Goal: Information Seeking & Learning: Check status

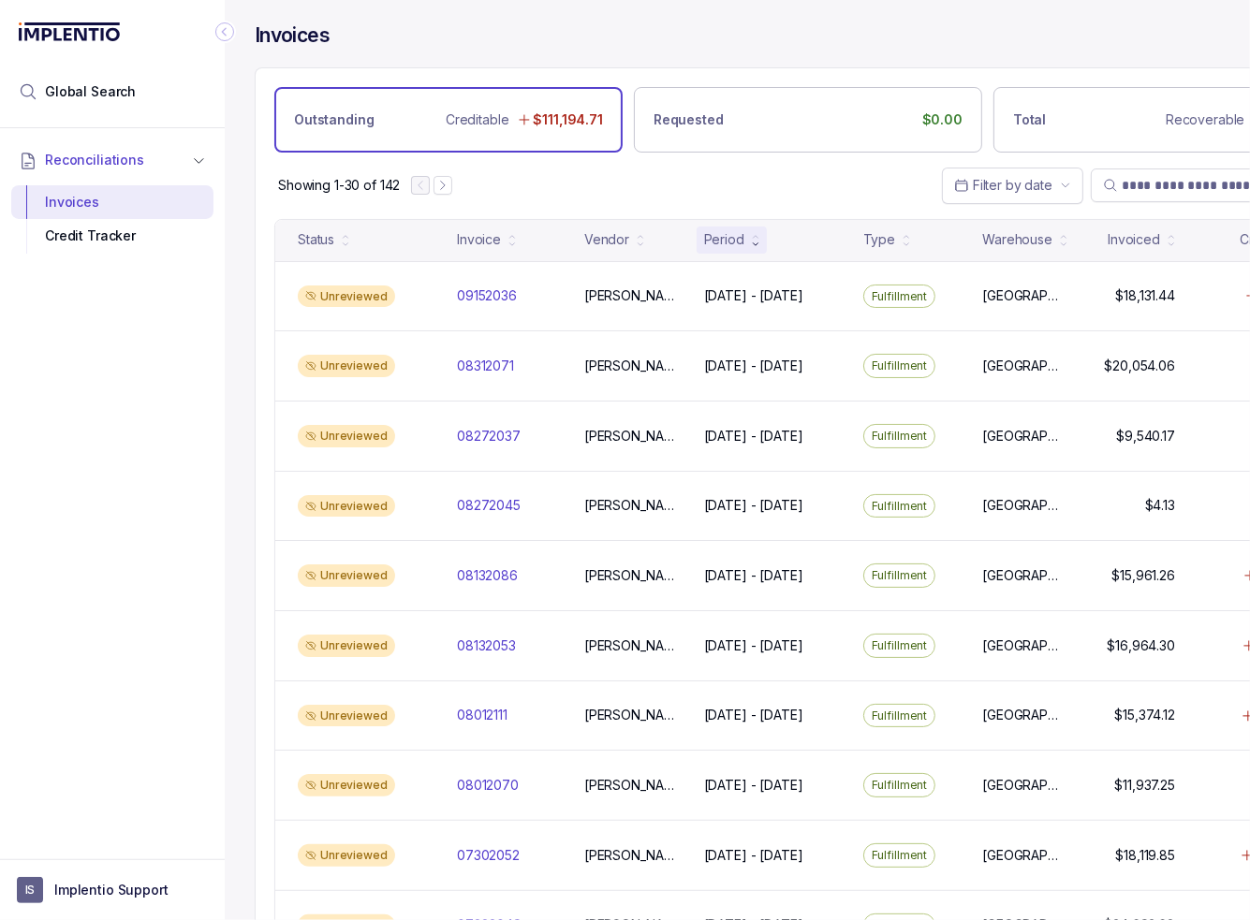
click at [223, 29] on icon "Collapse Icon" at bounding box center [224, 31] width 19 height 19
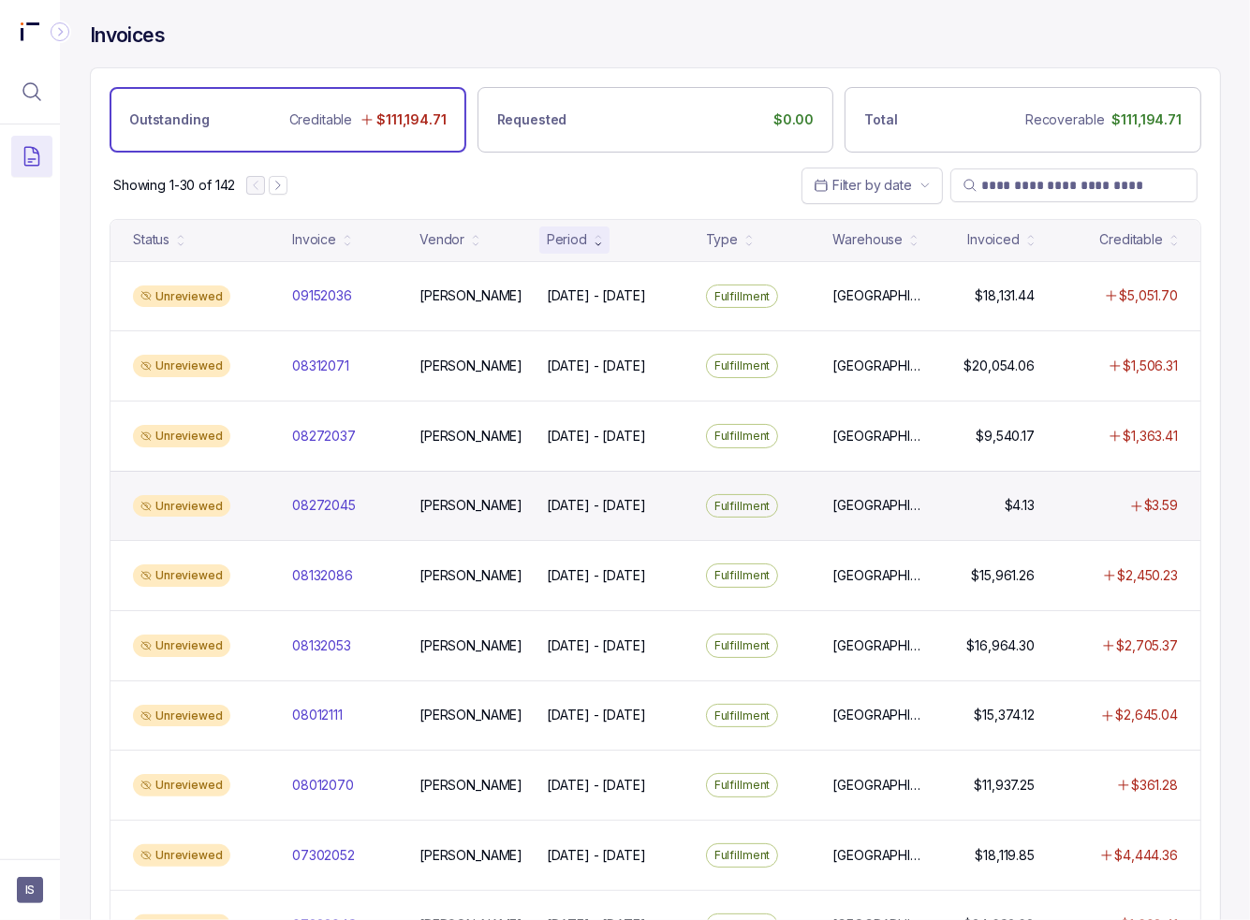
click at [795, 512] on div "Fulfillment" at bounding box center [758, 506] width 120 height 24
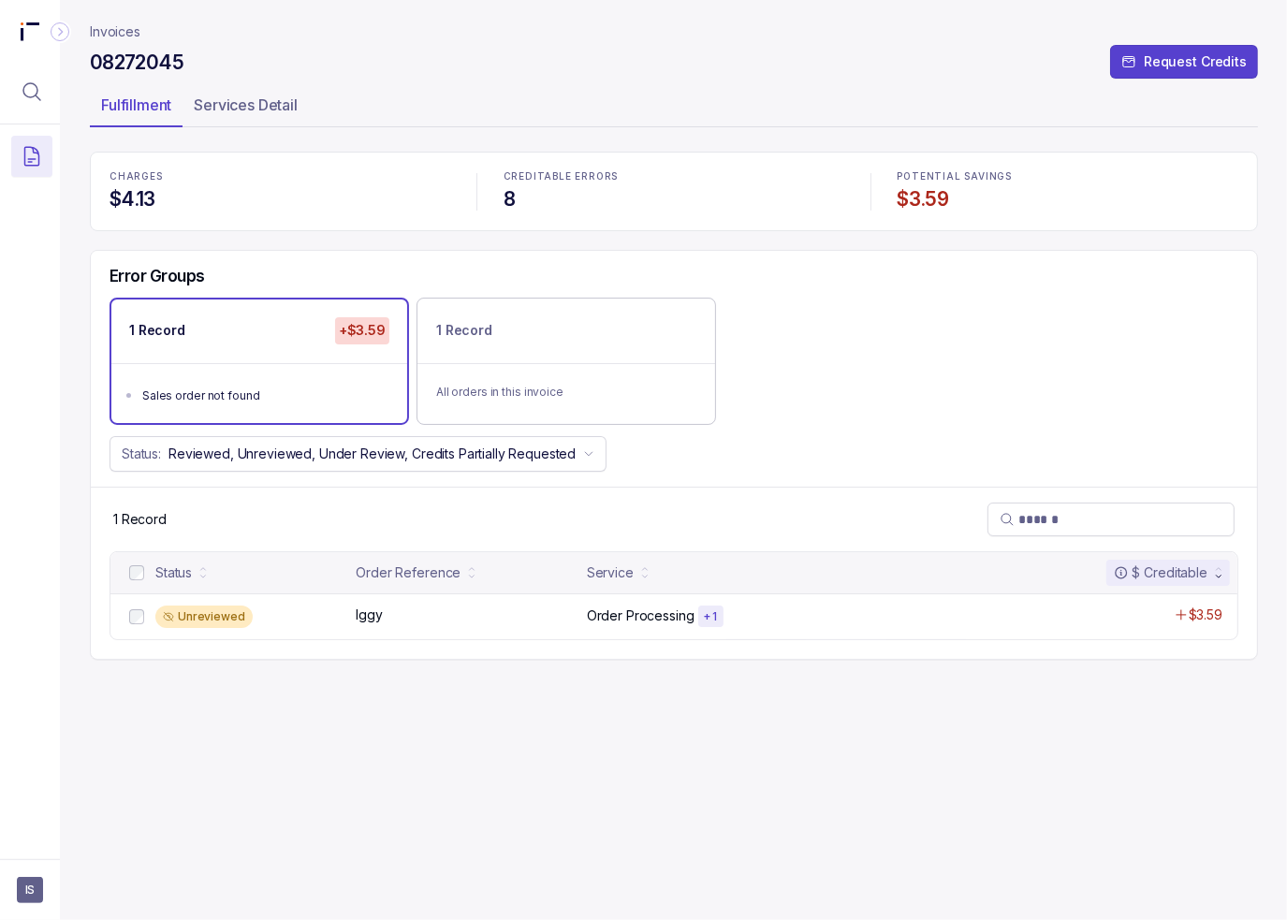
click at [101, 31] on p "Invoices" at bounding box center [115, 31] width 51 height 19
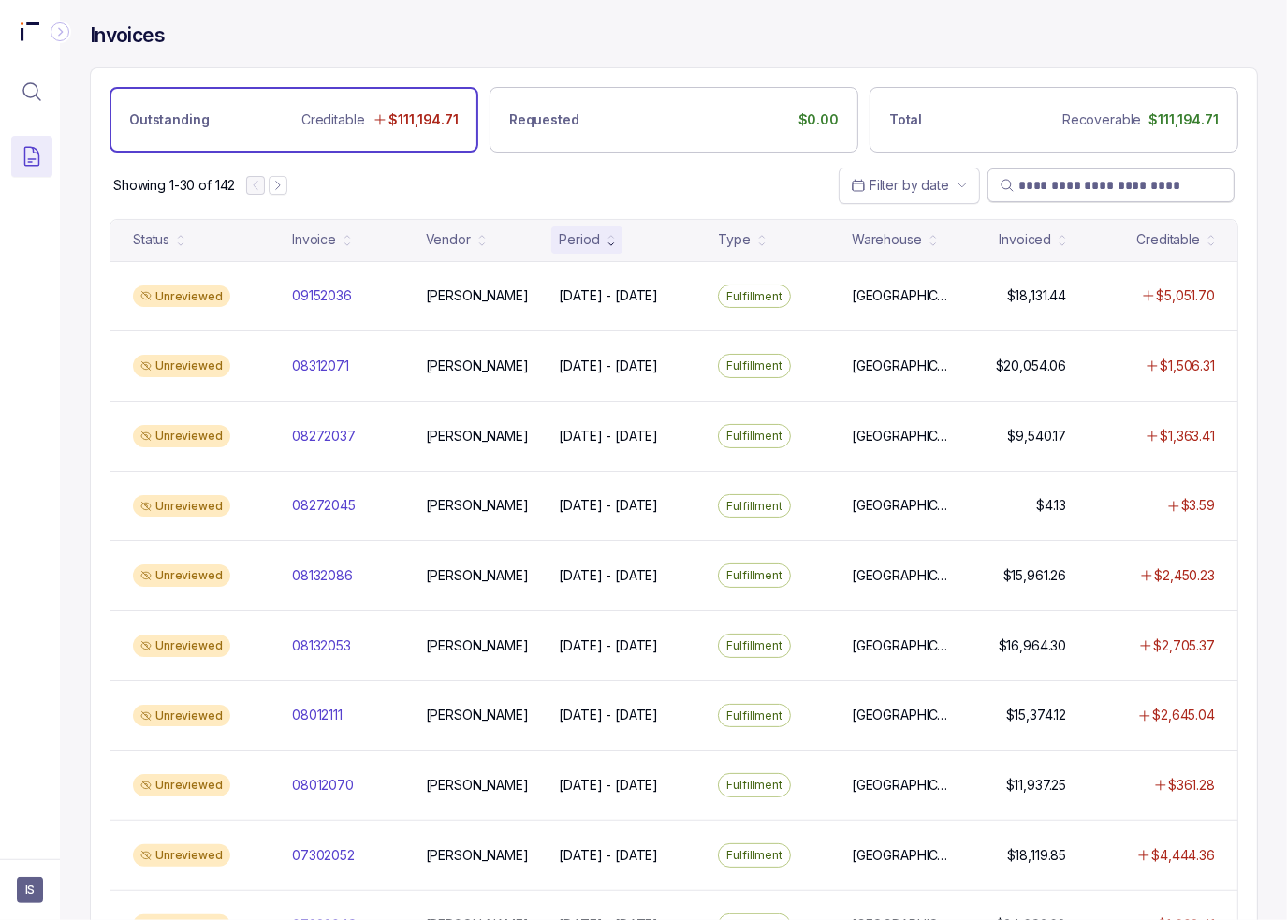
click at [1062, 186] on input "search" at bounding box center [1120, 185] width 204 height 19
paste input "*********"
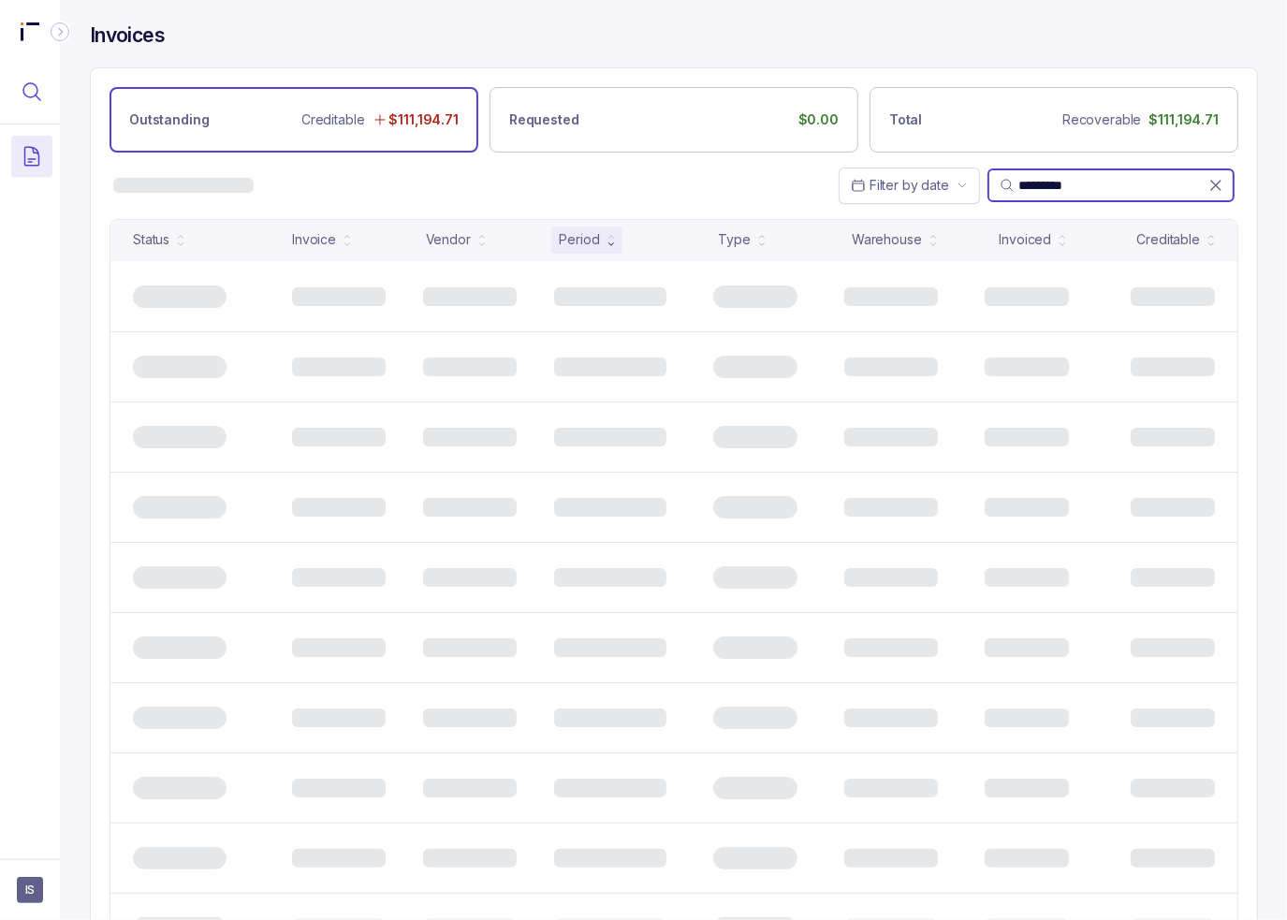
type input "*********"
click at [50, 96] on button "Menu Icon Button MagnifyingGlassIcon" at bounding box center [31, 91] width 41 height 41
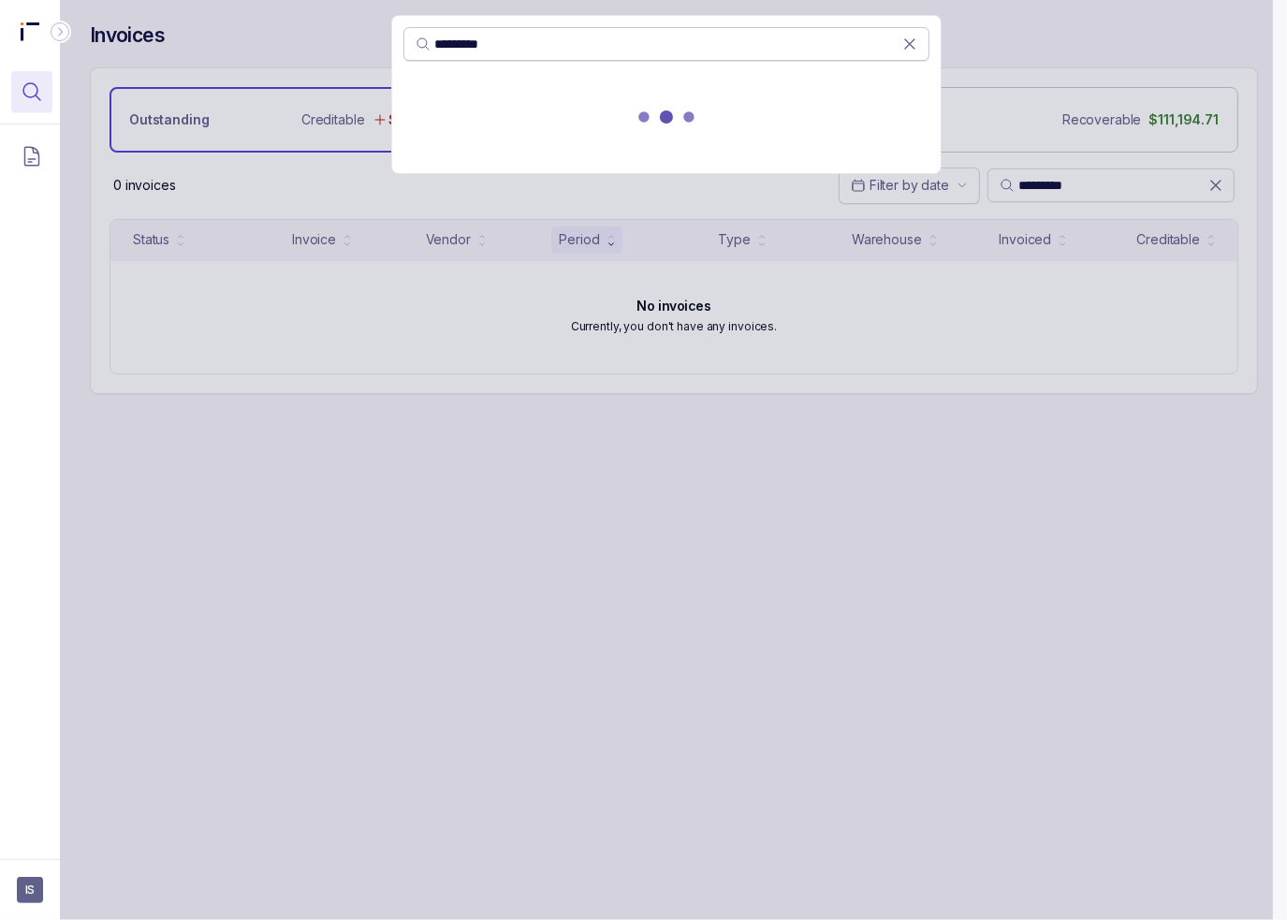
click at [435, 43] on input "*********" at bounding box center [668, 44] width 468 height 19
type input "********"
click at [910, 40] on icon at bounding box center [909, 44] width 19 height 19
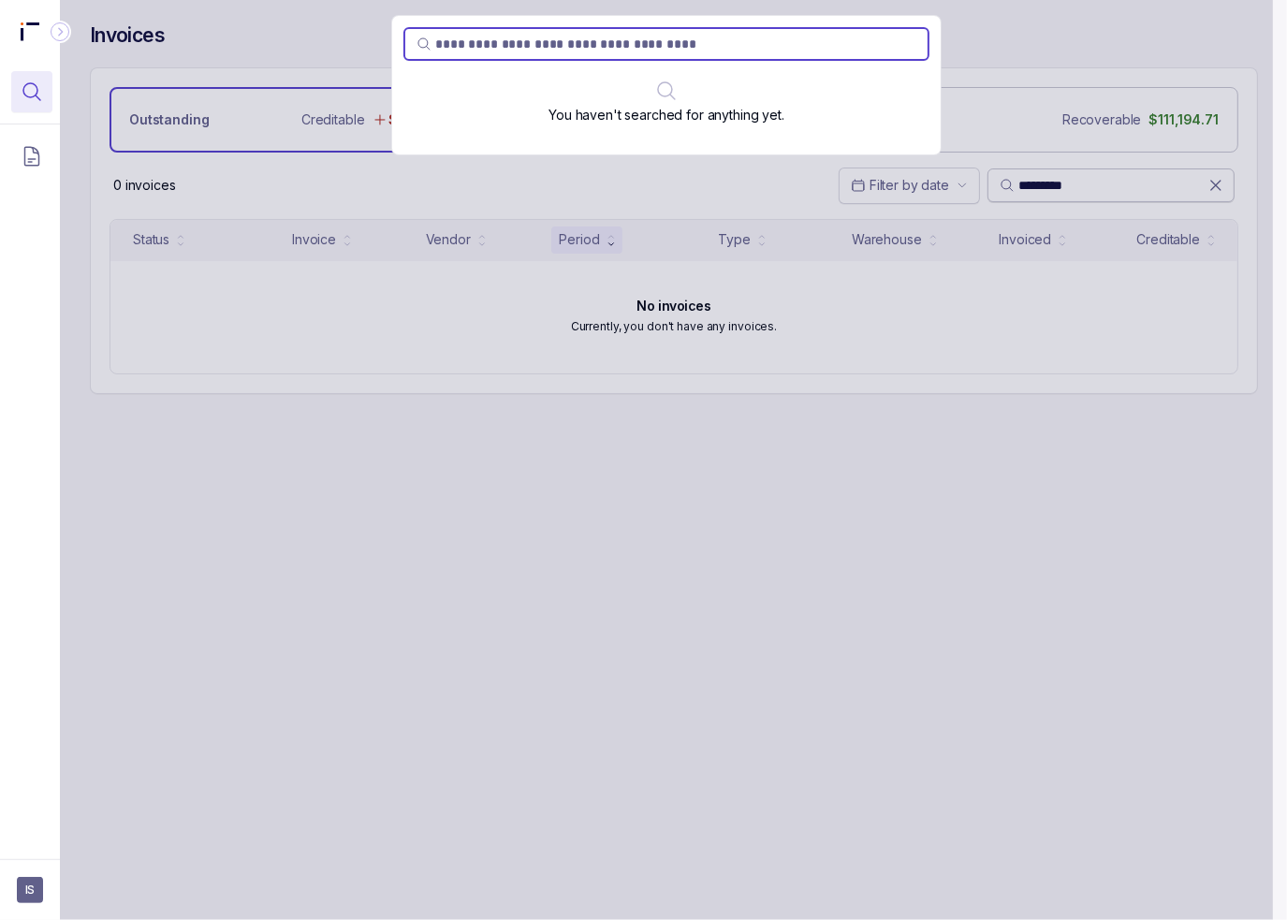
click at [1214, 186] on div "You haven't searched for anything yet." at bounding box center [666, 460] width 1213 height 920
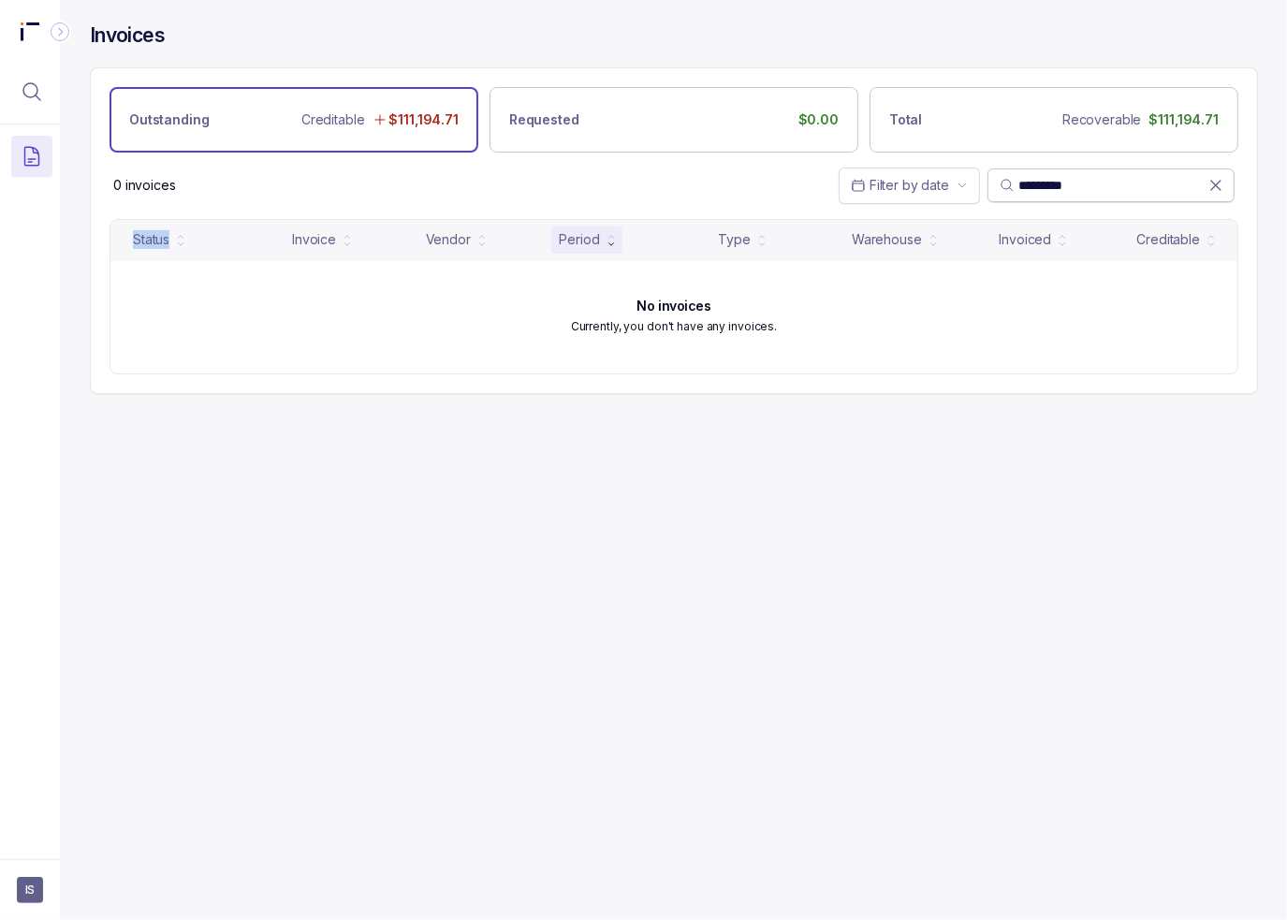
click at [1215, 186] on icon at bounding box center [1216, 185] width 19 height 19
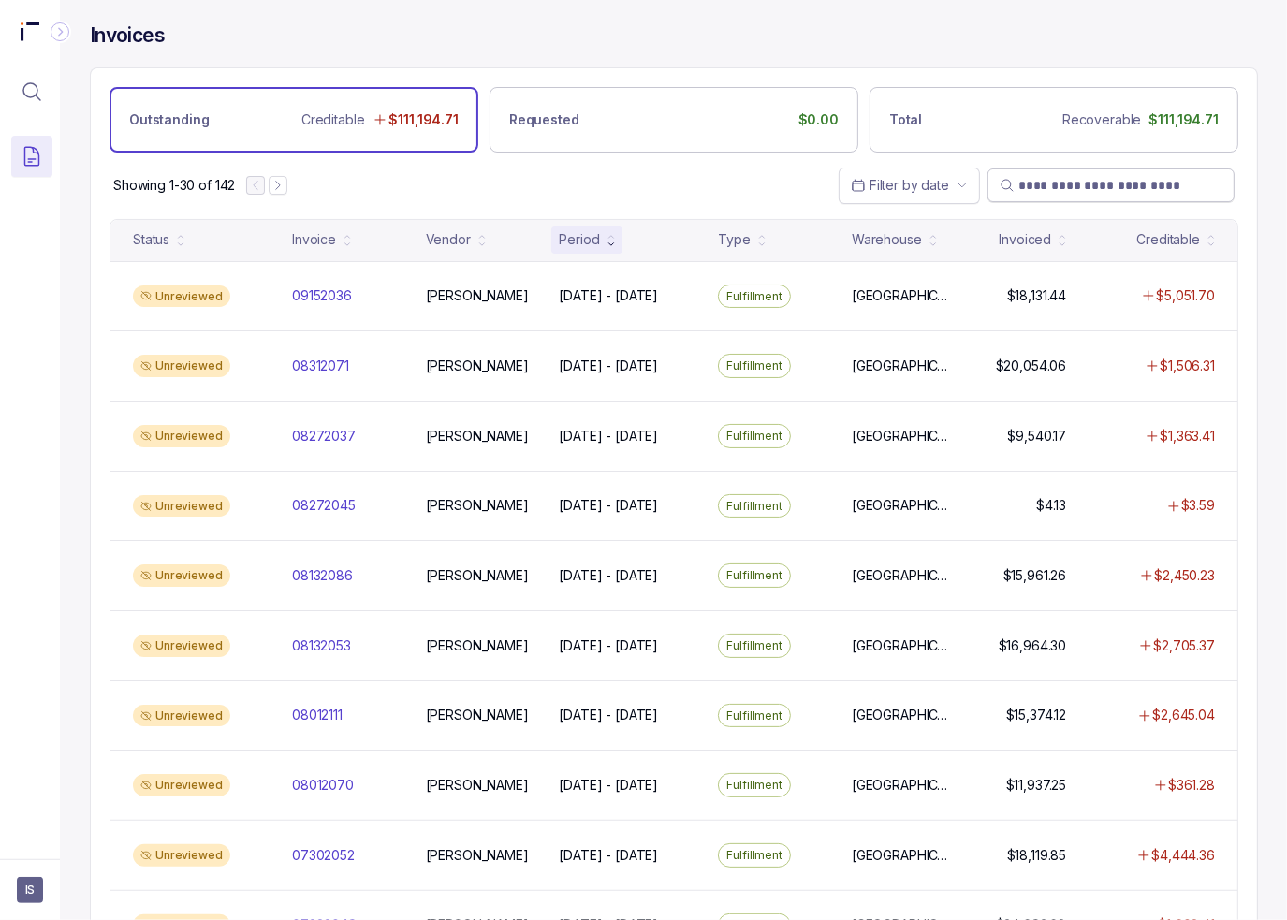
click at [364, 184] on div "Showing 1-30 of 142 Filter by date" at bounding box center [674, 186] width 1166 height 66
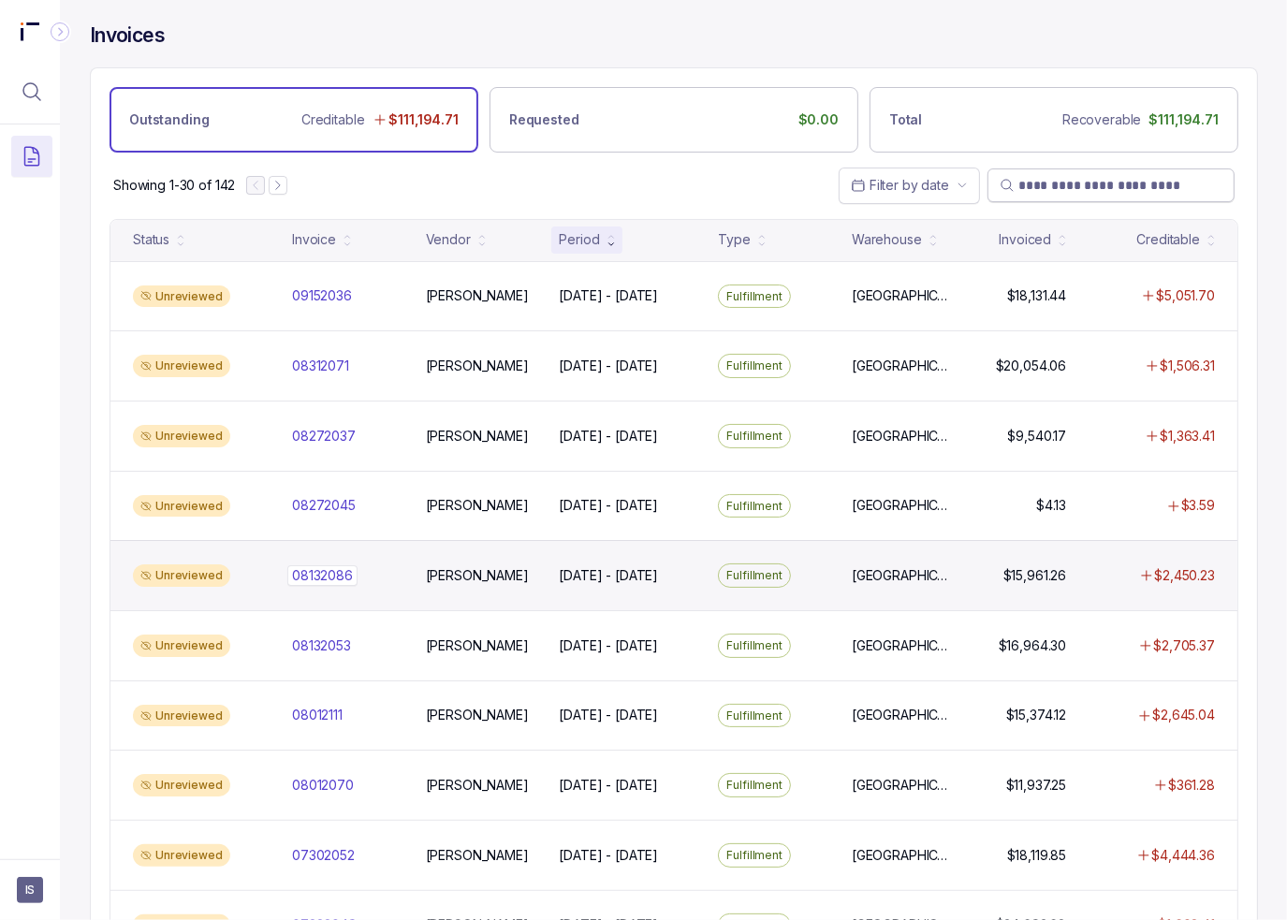
scroll to position [1359, 0]
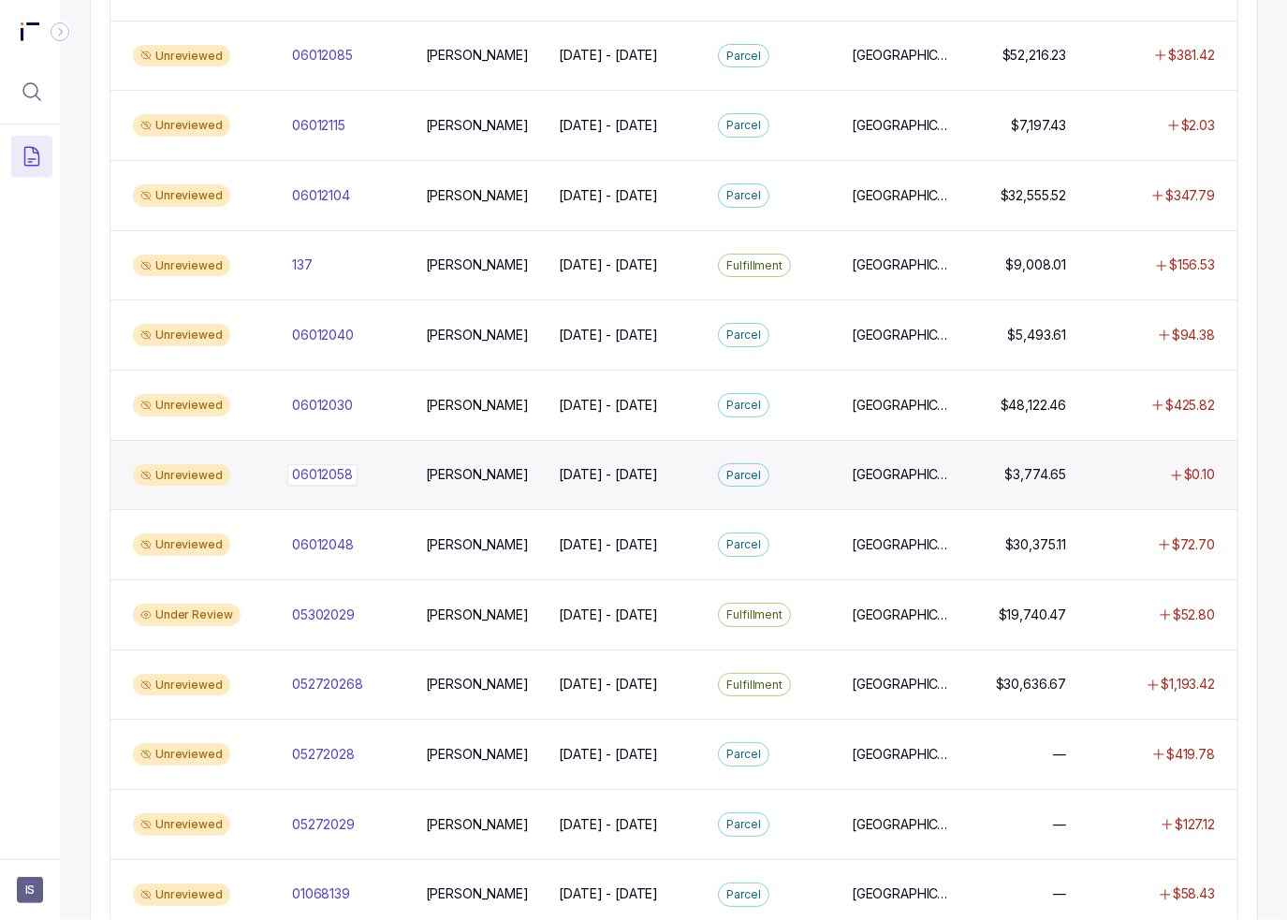
click at [331, 467] on p "06012058" at bounding box center [322, 474] width 70 height 21
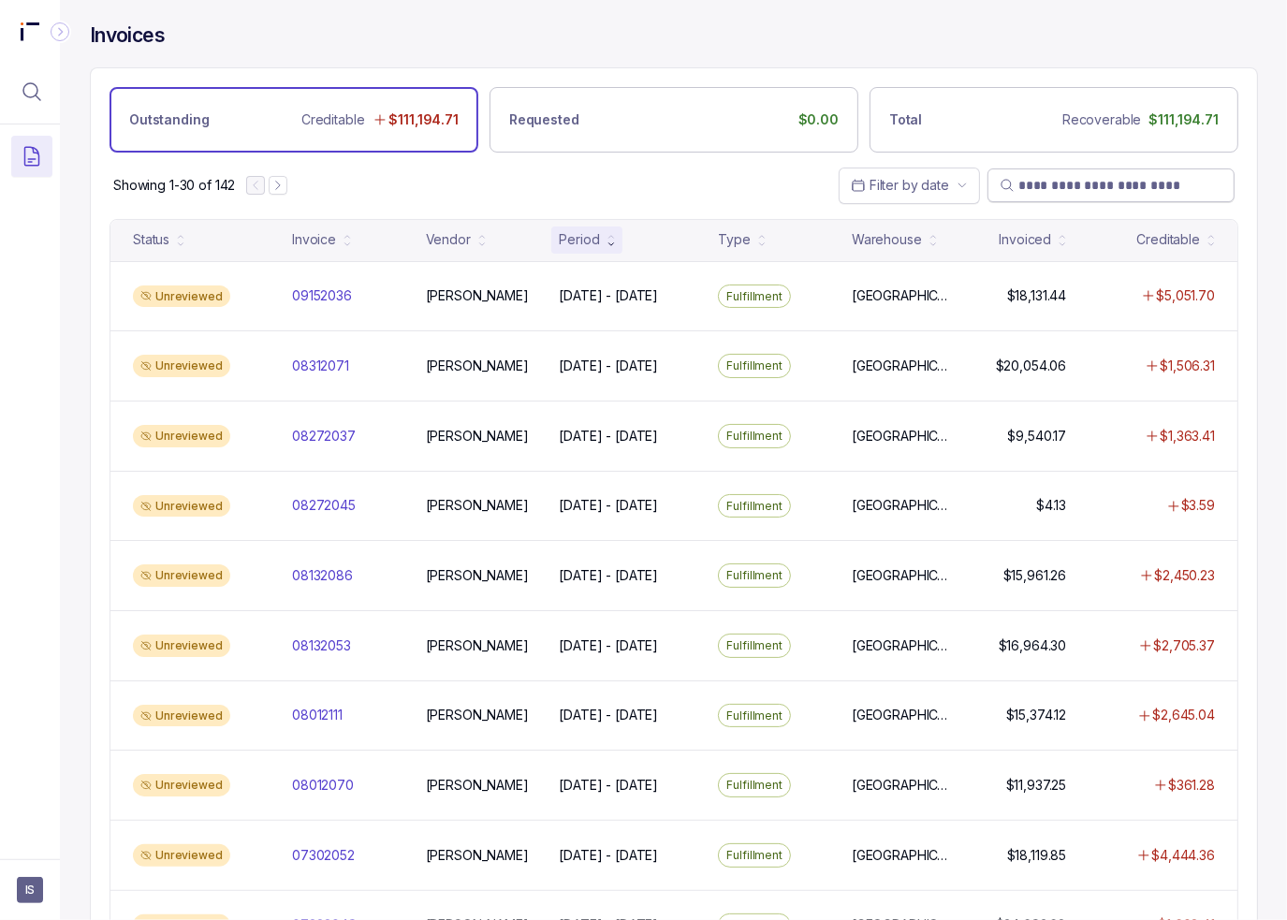
click at [1114, 187] on input "search" at bounding box center [1120, 185] width 204 height 19
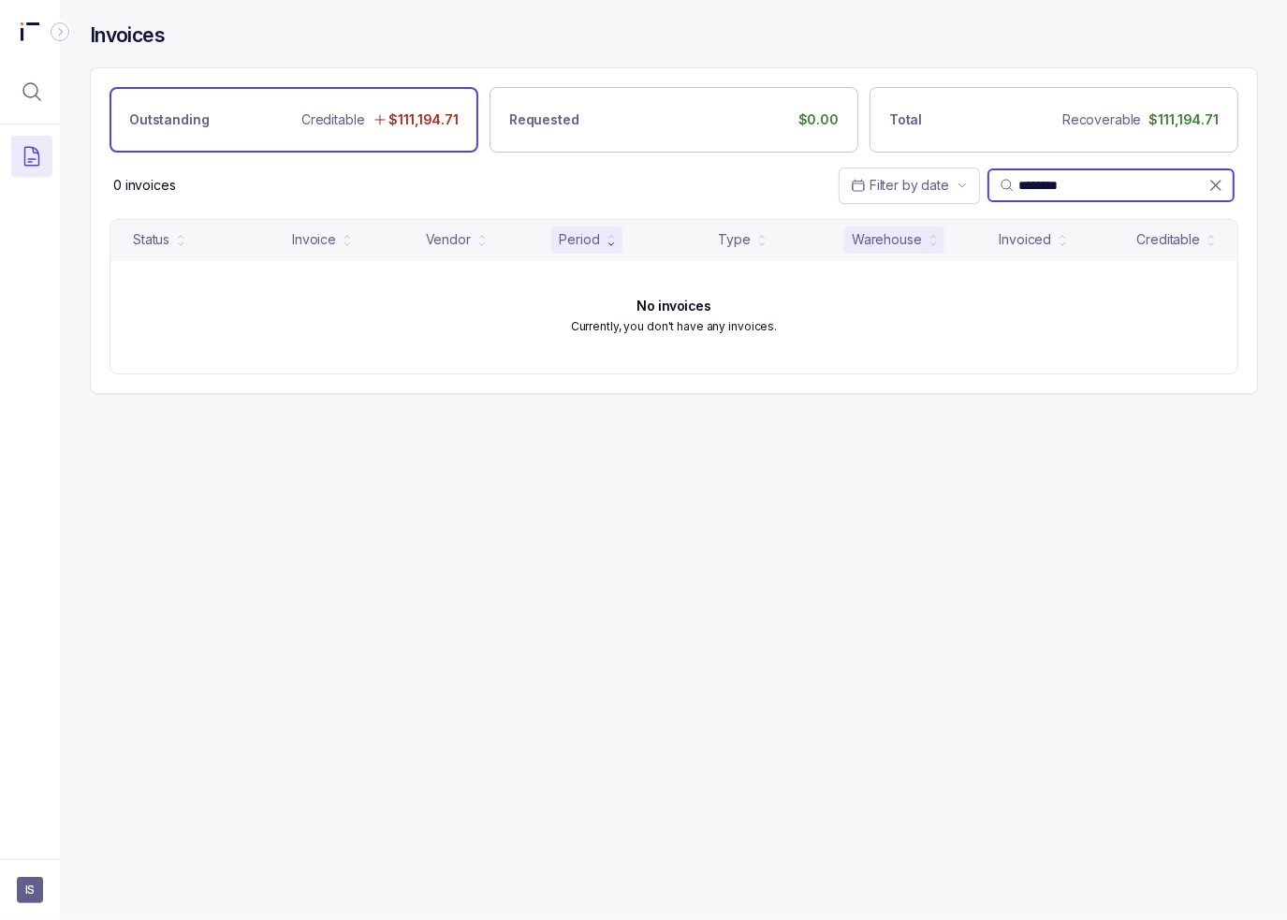
type input "********"
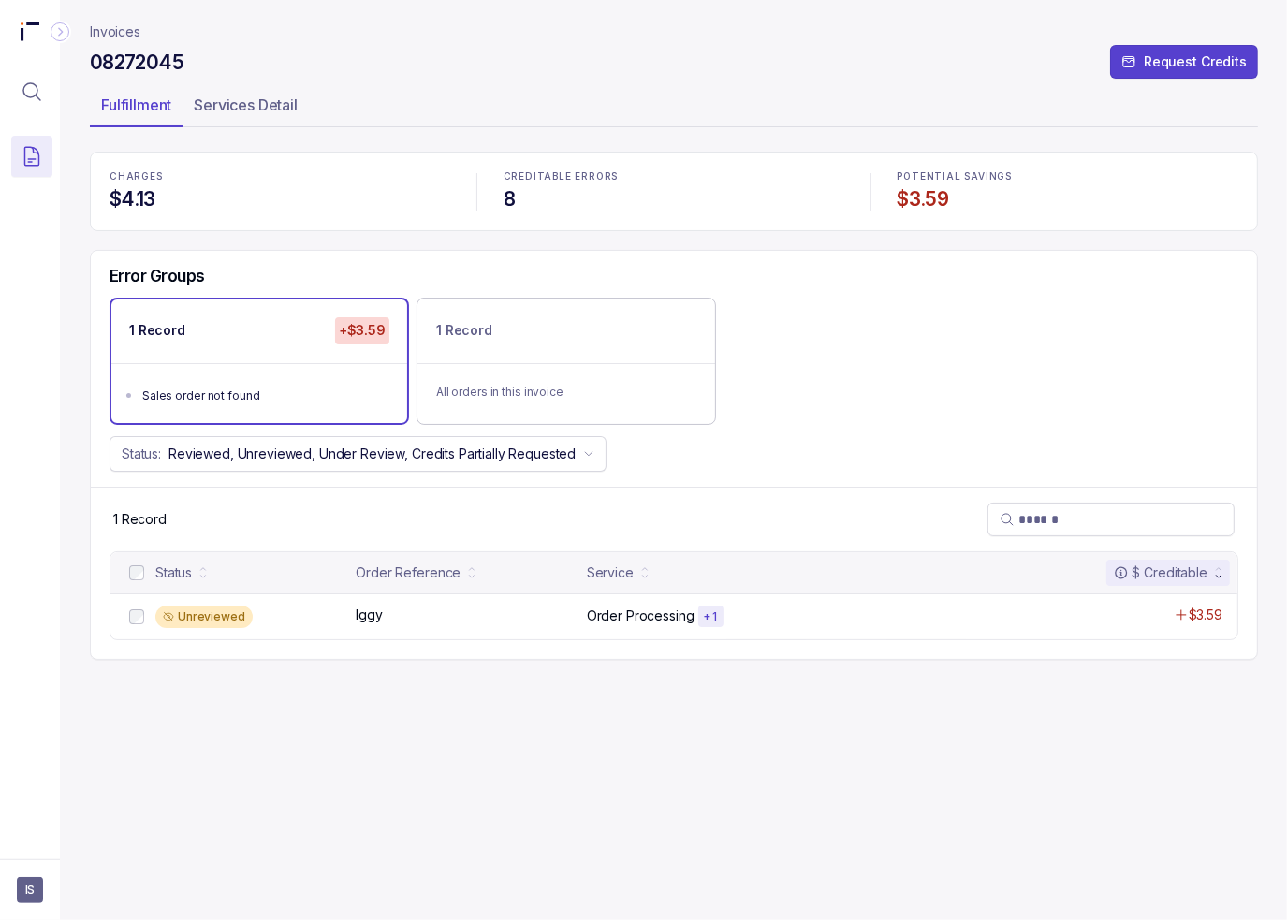
click at [917, 388] on div "1 Record +$3.59 Sales order not found 1 Record All orders in this invoice" at bounding box center [674, 361] width 1166 height 126
drag, startPoint x: 453, startPoint y: 227, endPoint x: 440, endPoint y: 224, distance: 13.4
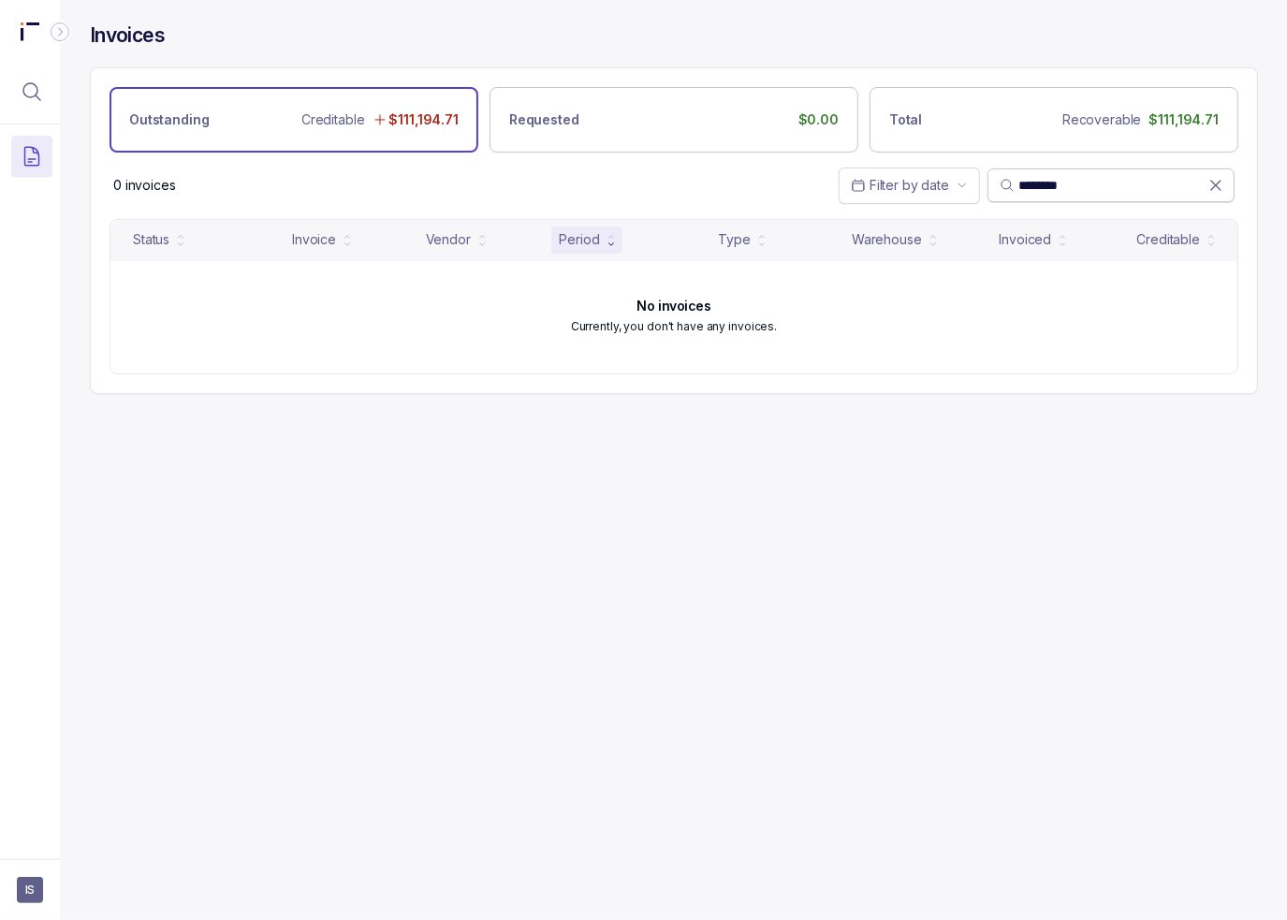
click at [1215, 183] on icon at bounding box center [1216, 185] width 19 height 19
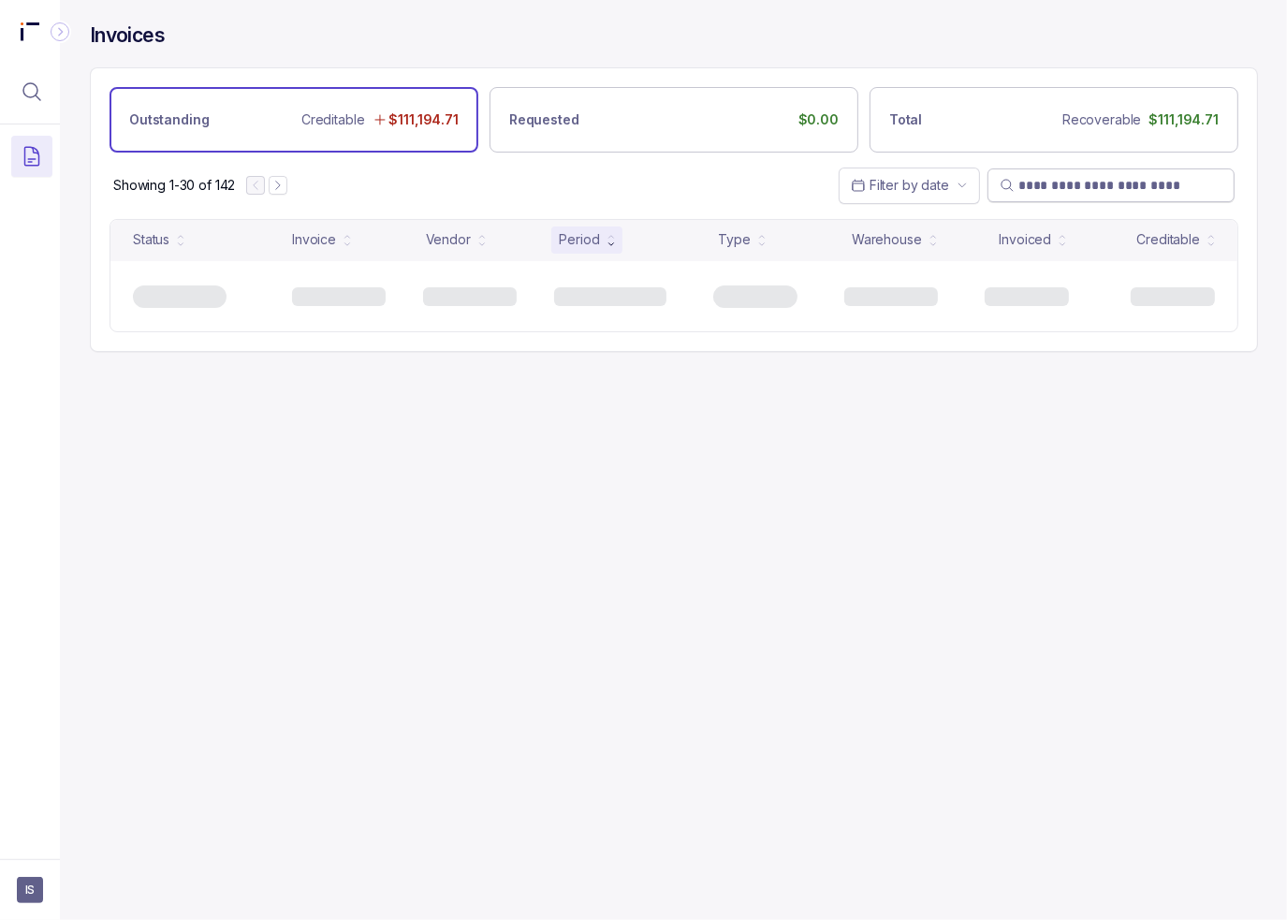
click at [1128, 181] on input "search" at bounding box center [1120, 185] width 204 height 19
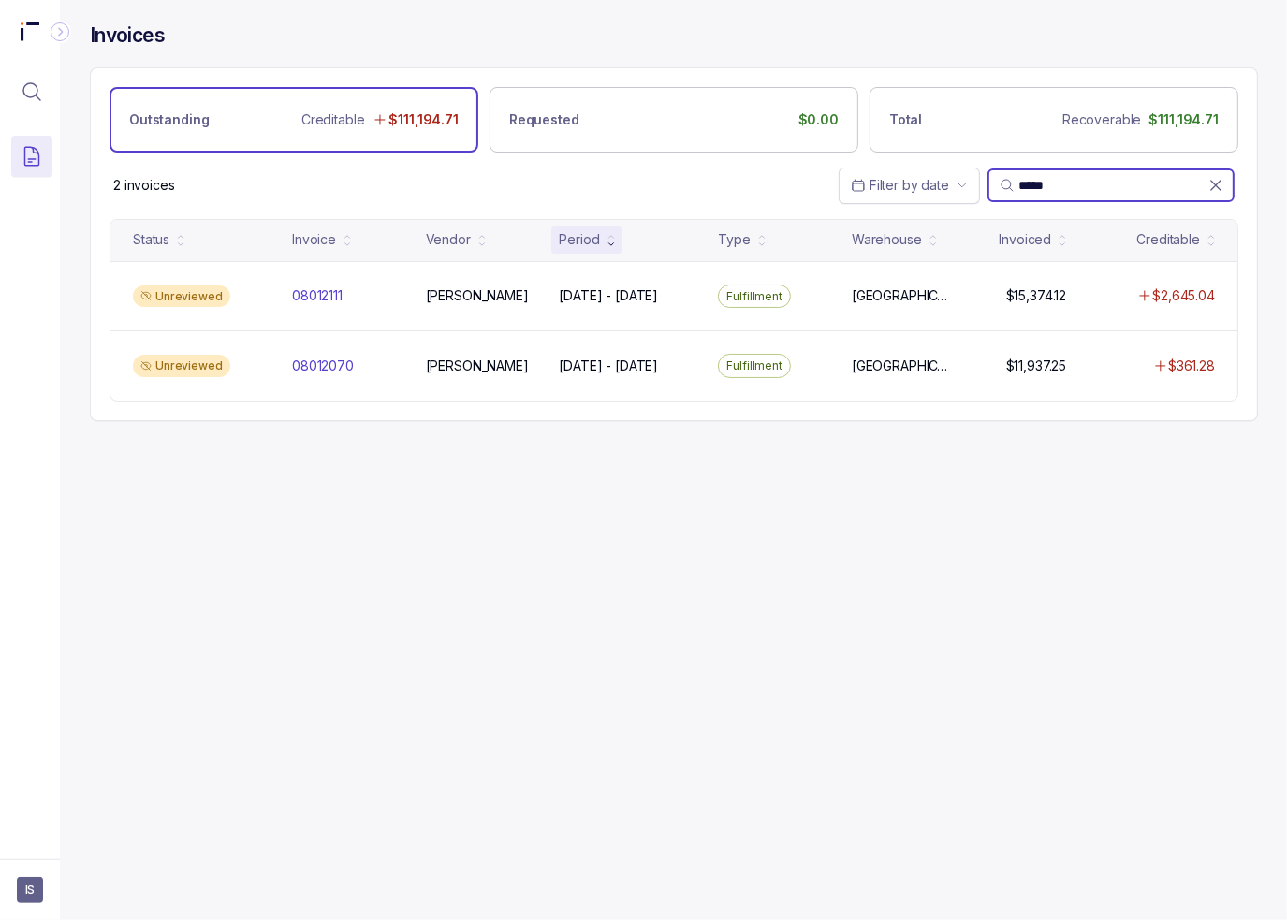
type input "*****"
click at [579, 567] on div "Invoices Outstanding Creditable $111,194.71 Requested $0.00 Total Recoverable $…" at bounding box center [666, 460] width 1213 height 920
click at [1213, 189] on icon at bounding box center [1216, 185] width 19 height 19
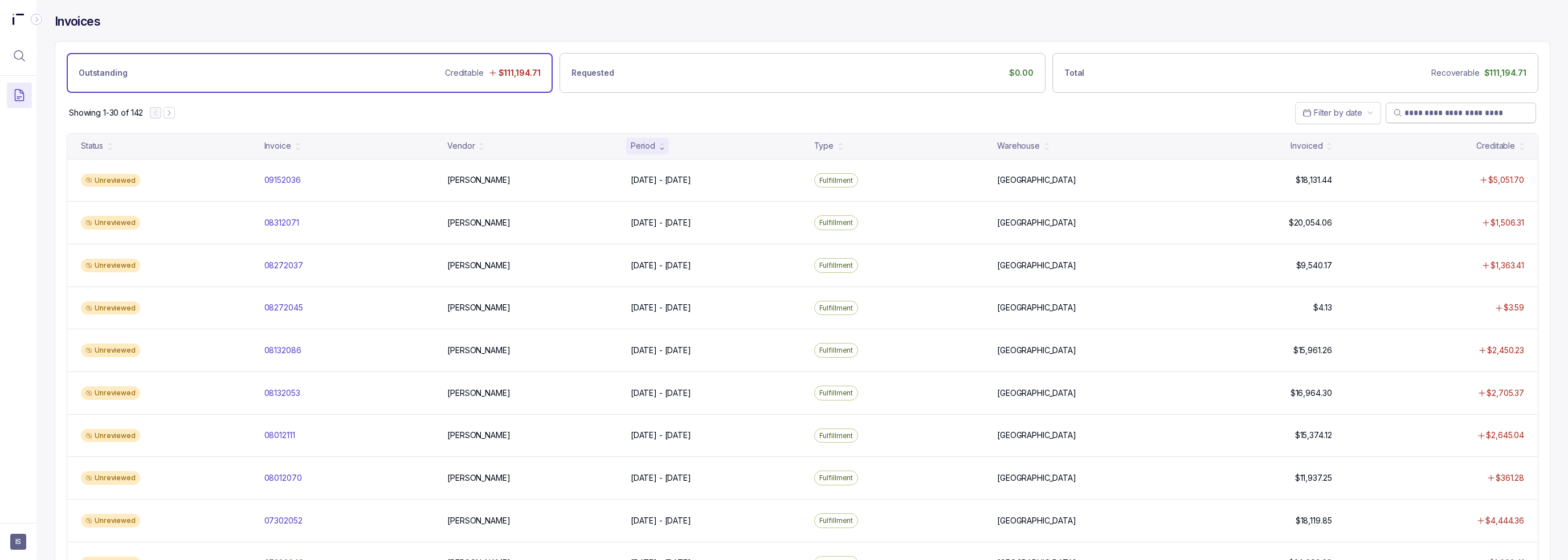
click at [728, 31] on div "Invoices" at bounding box center [802, 27] width 1496 height 27
click at [600, 27] on div "Invoices" at bounding box center [802, 27] width 1496 height 27
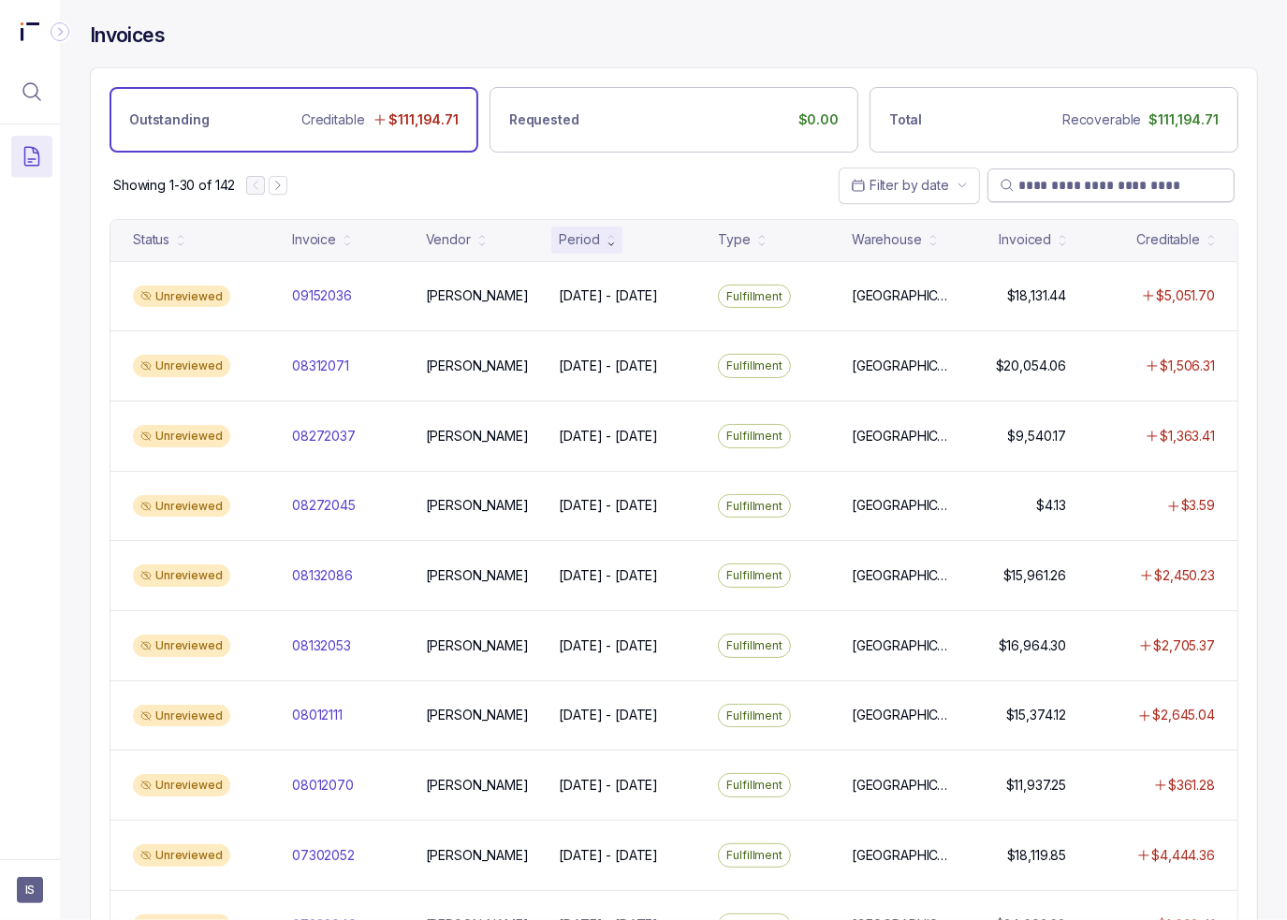
drag, startPoint x: 494, startPoint y: 171, endPoint x: 34, endPoint y: 254, distance: 467.8
click at [494, 171] on div "Showing 1-30 of 142 Filter by date" at bounding box center [674, 186] width 1166 height 66
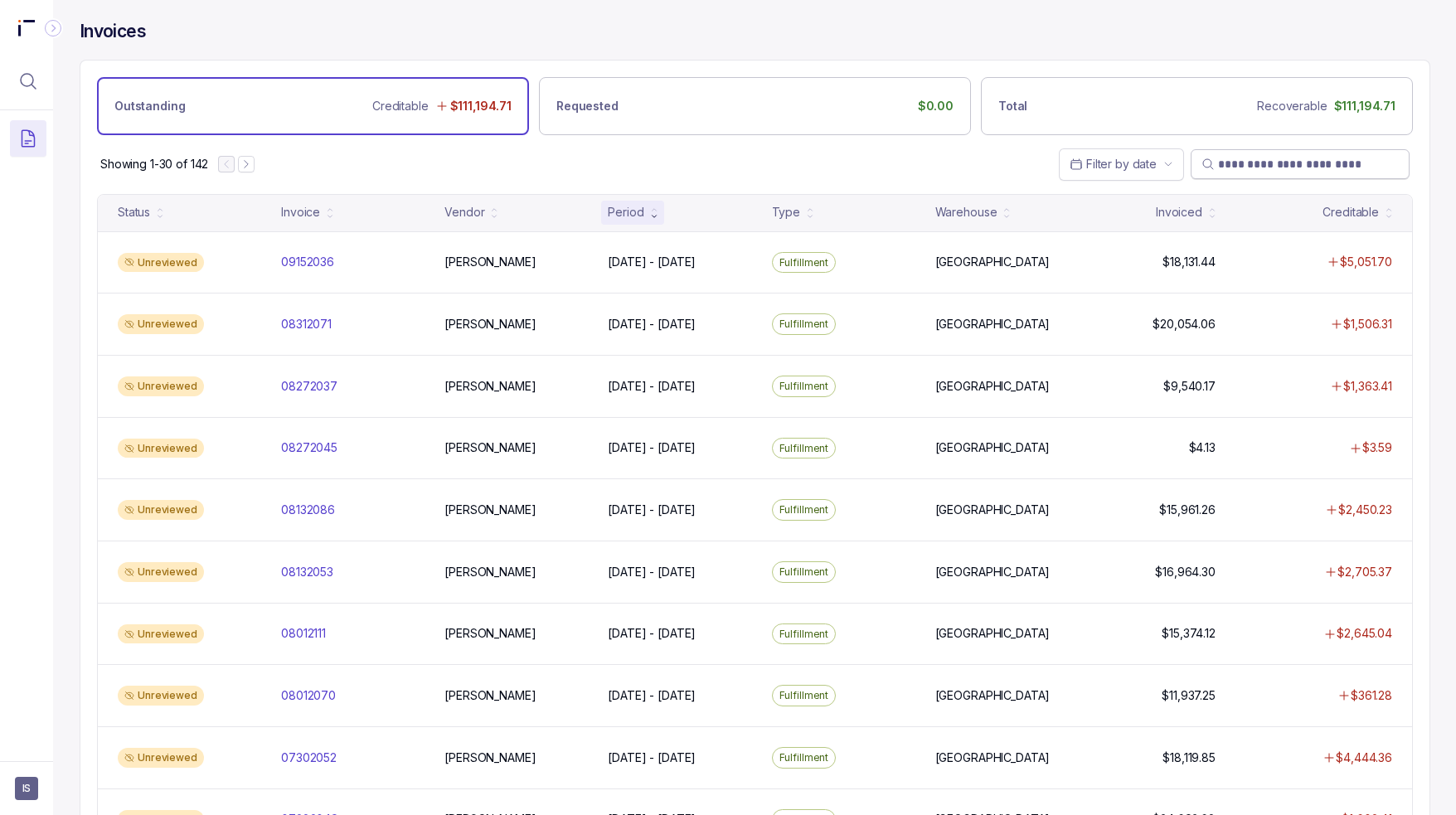
click at [532, 170] on div "Showing 1-30 of 142 Filter by date" at bounding box center [755, 165] width 1349 height 58
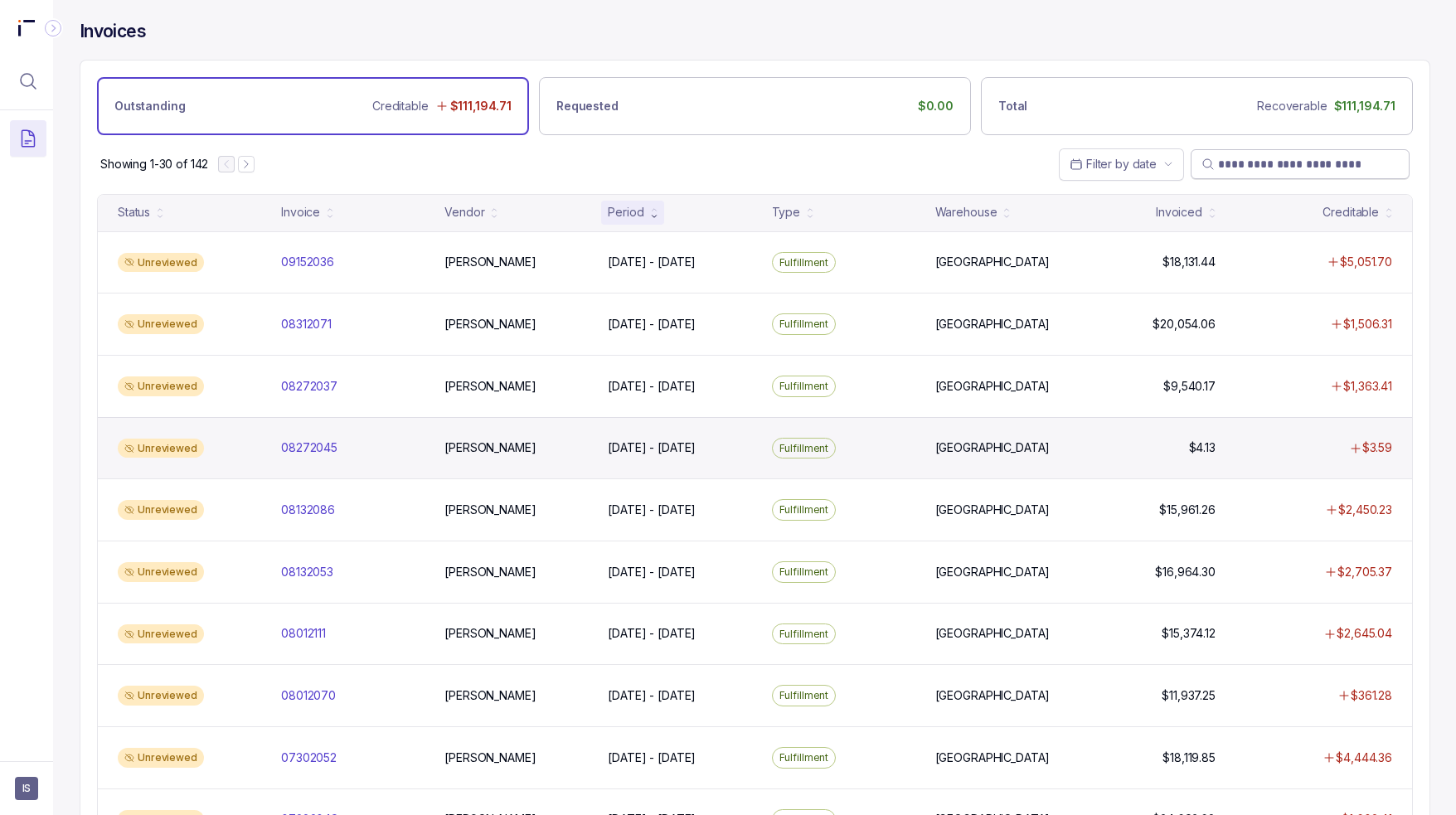
click at [869, 449] on div "Fulfillment" at bounding box center [843, 448] width 157 height 21
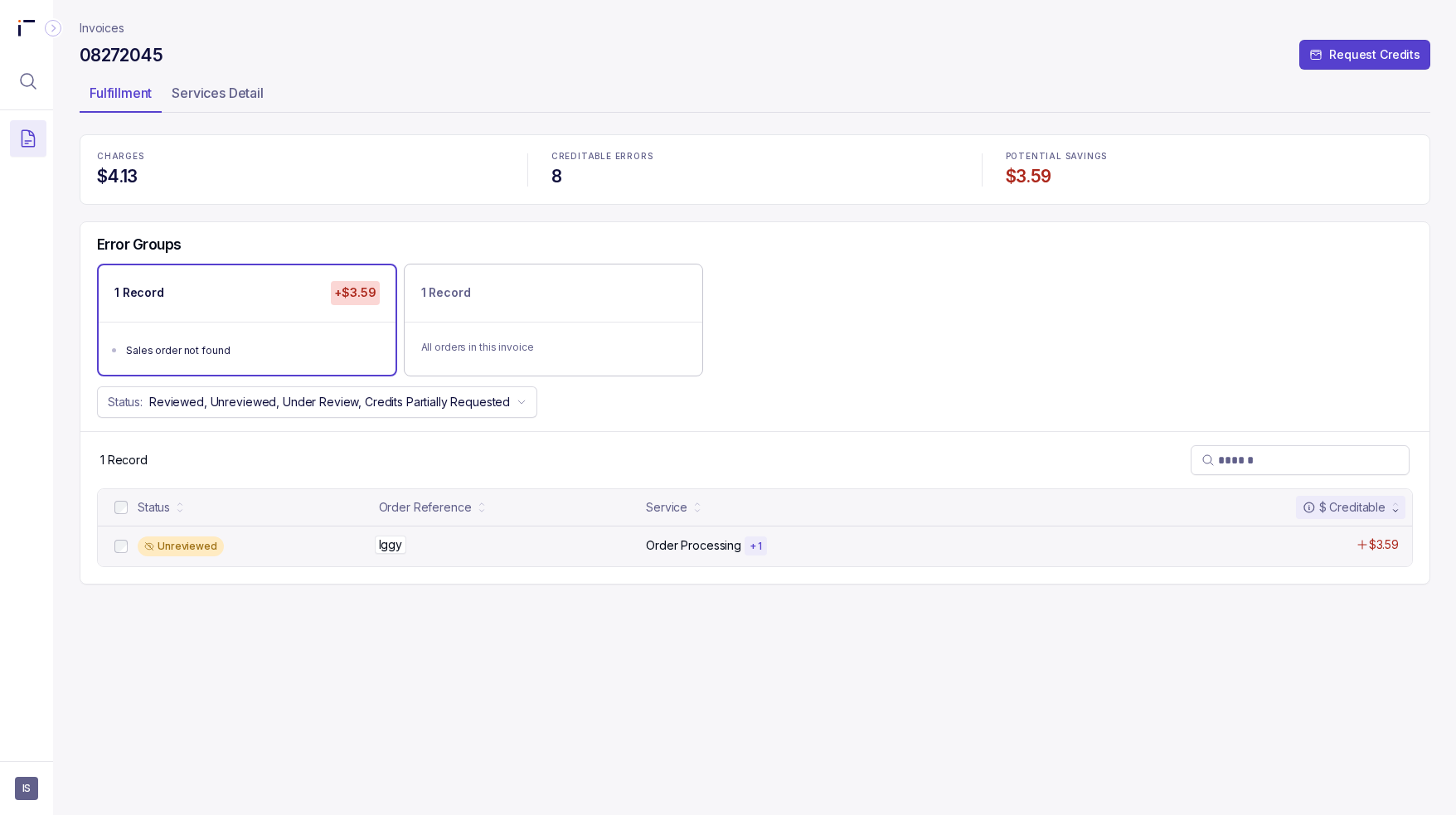
click at [447, 547] on div "[PERSON_NAME]" at bounding box center [507, 545] width 258 height 17
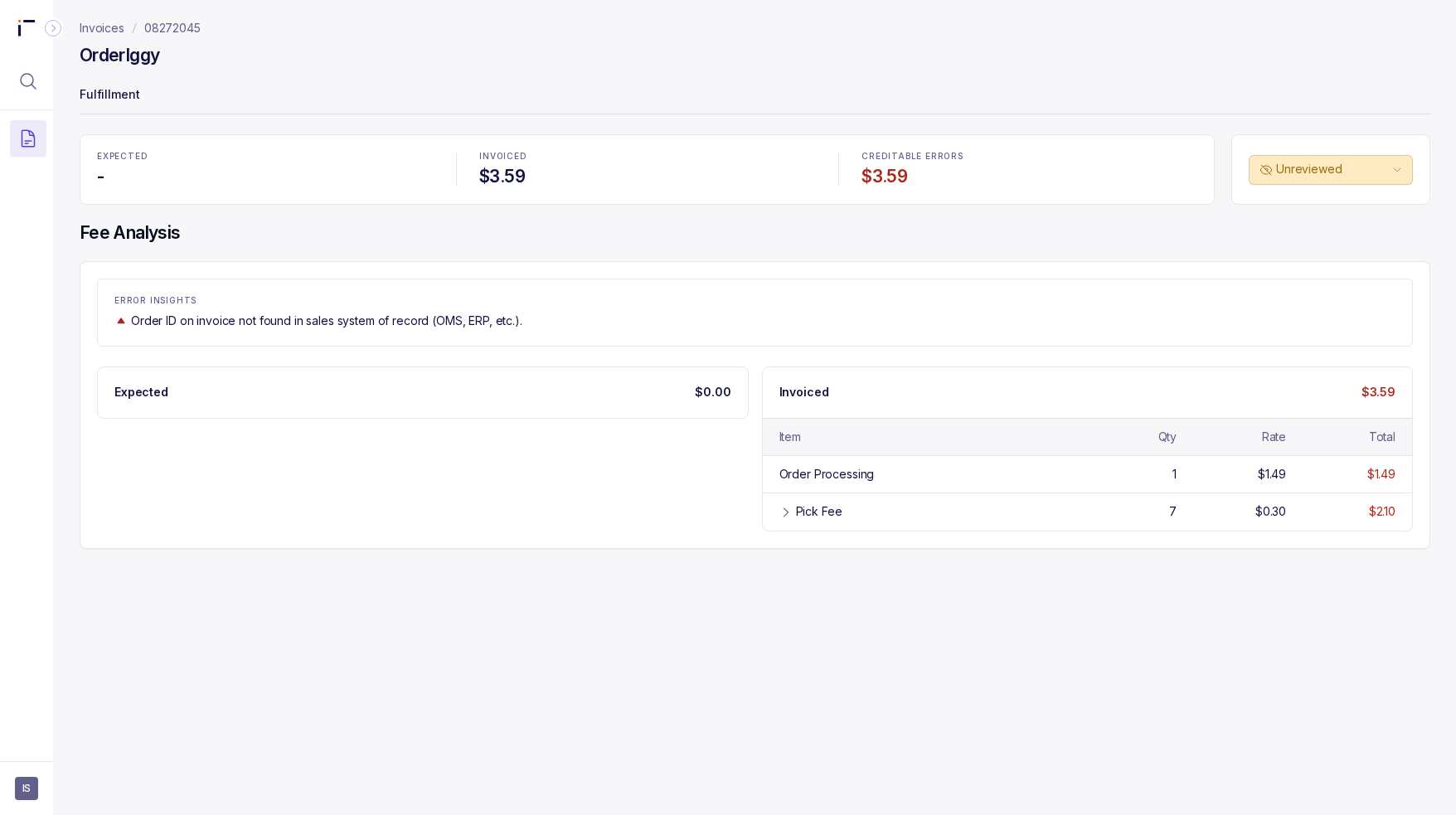
click at [318, 217] on div "EXPECTED - INVOICED $3.59 CREDITABLE ERRORS $3.59 Unreviewed Fee Analysis ERROR…" at bounding box center [755, 342] width 1351 height 415
click at [197, 28] on p "08272045" at bounding box center [173, 27] width 57 height 17
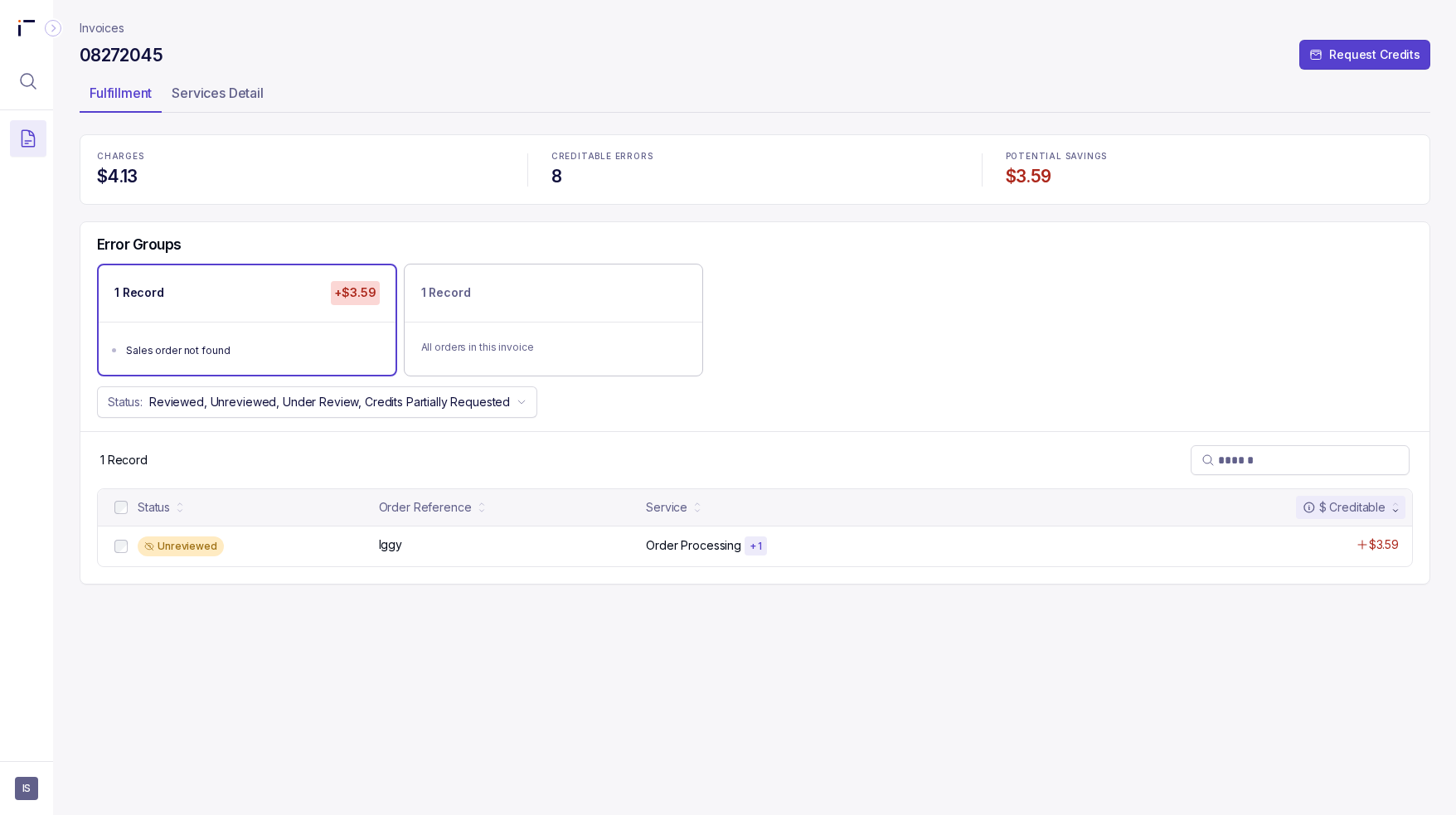
click at [1013, 301] on div "1 Record +$3.59 Sales order not found 1 Record All orders in this invoice" at bounding box center [755, 320] width 1349 height 112
click at [221, 162] on div "CHARGES $4.13" at bounding box center [300, 169] width 427 height 56
click at [1018, 267] on div "1 Record +$3.59 Sales order not found 1 Record All orders in this invoice" at bounding box center [755, 320] width 1349 height 112
click at [414, 440] on div "1 Record" at bounding box center [755, 460] width 1349 height 58
click at [54, 26] on icon "Collapse Icon" at bounding box center [53, 27] width 17 height 17
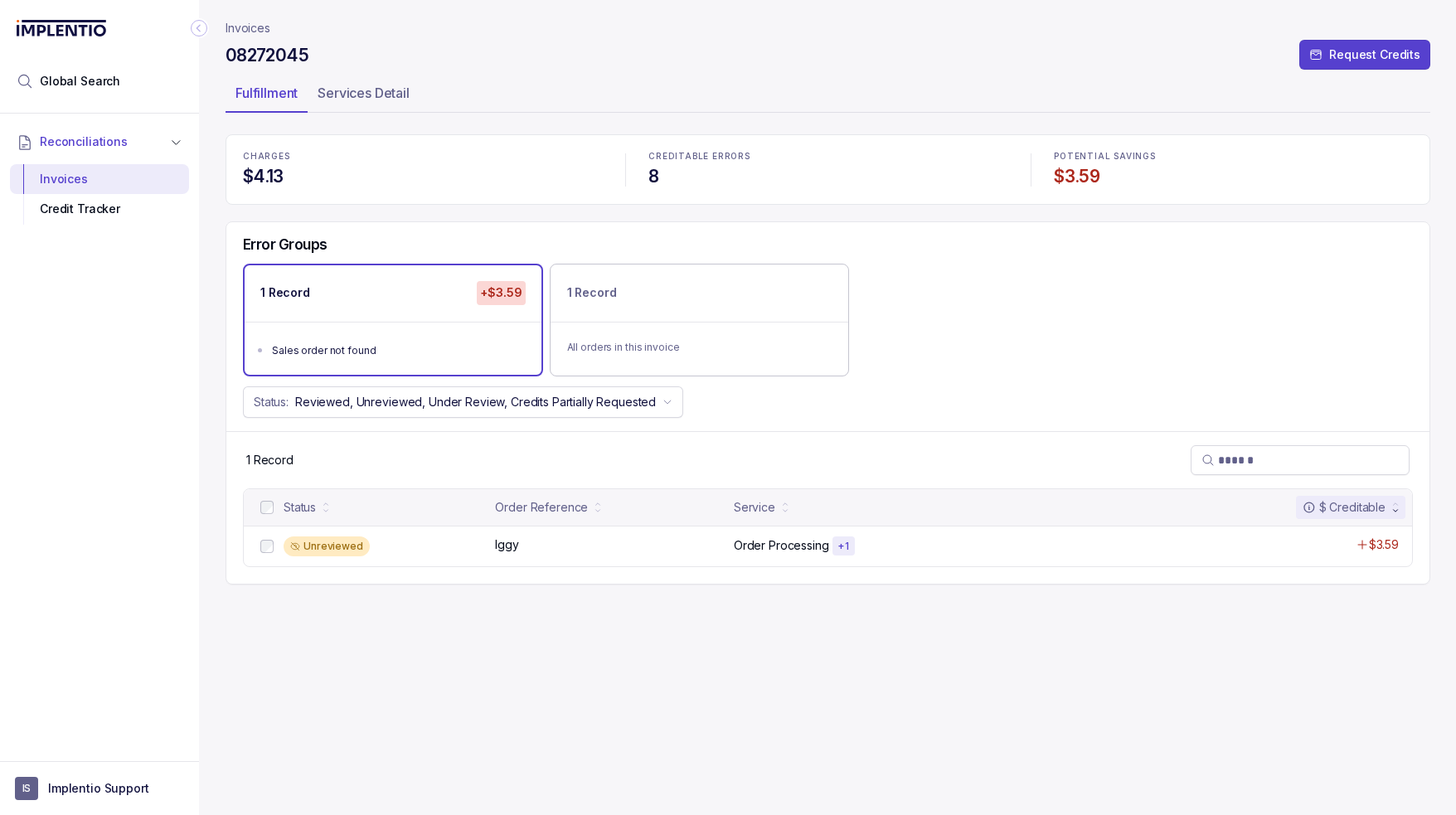
click at [608, 93] on ul "Fulfillment Services Detail" at bounding box center [828, 96] width 1204 height 33
